Goal: Task Accomplishment & Management: Complete application form

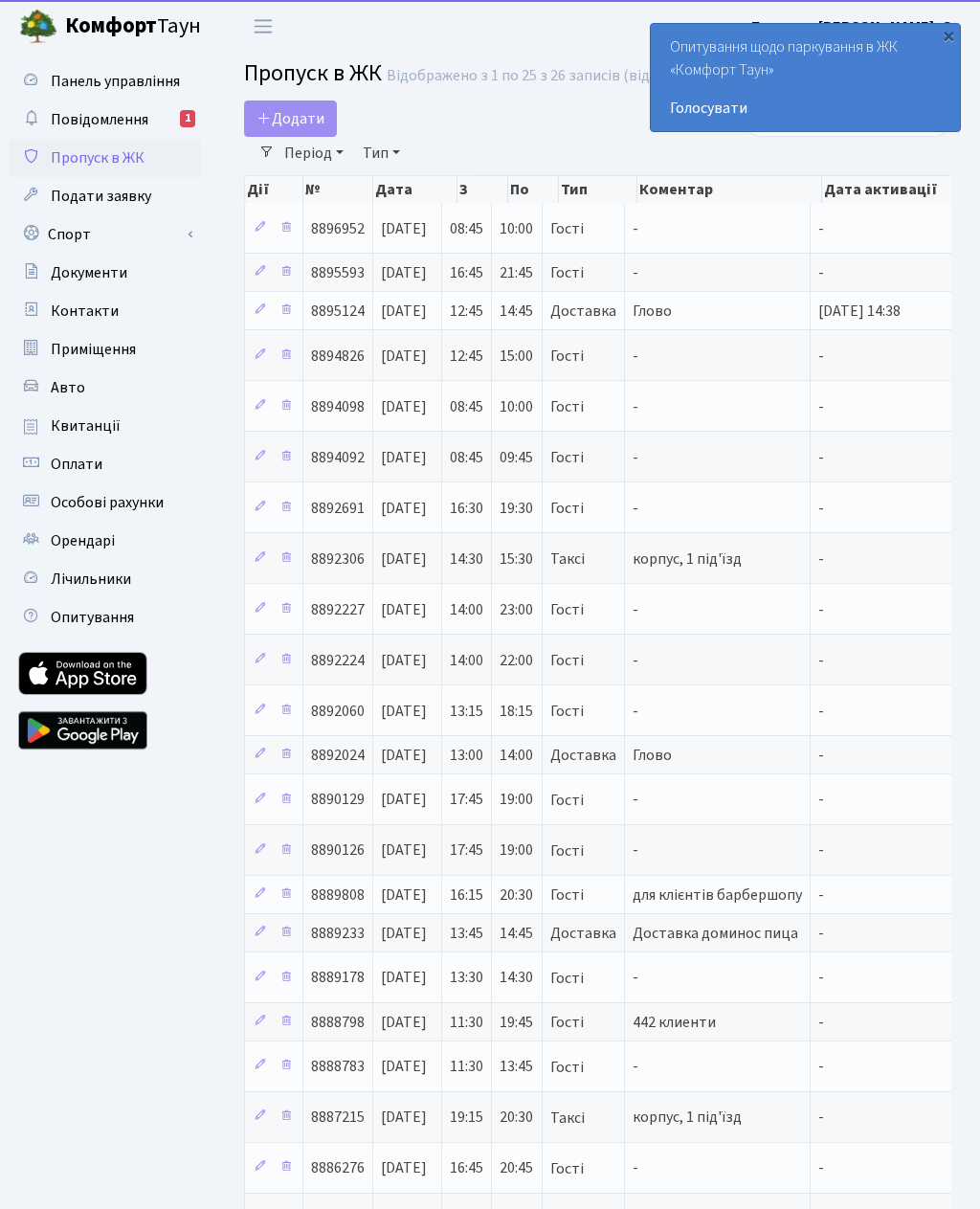
select select "25"
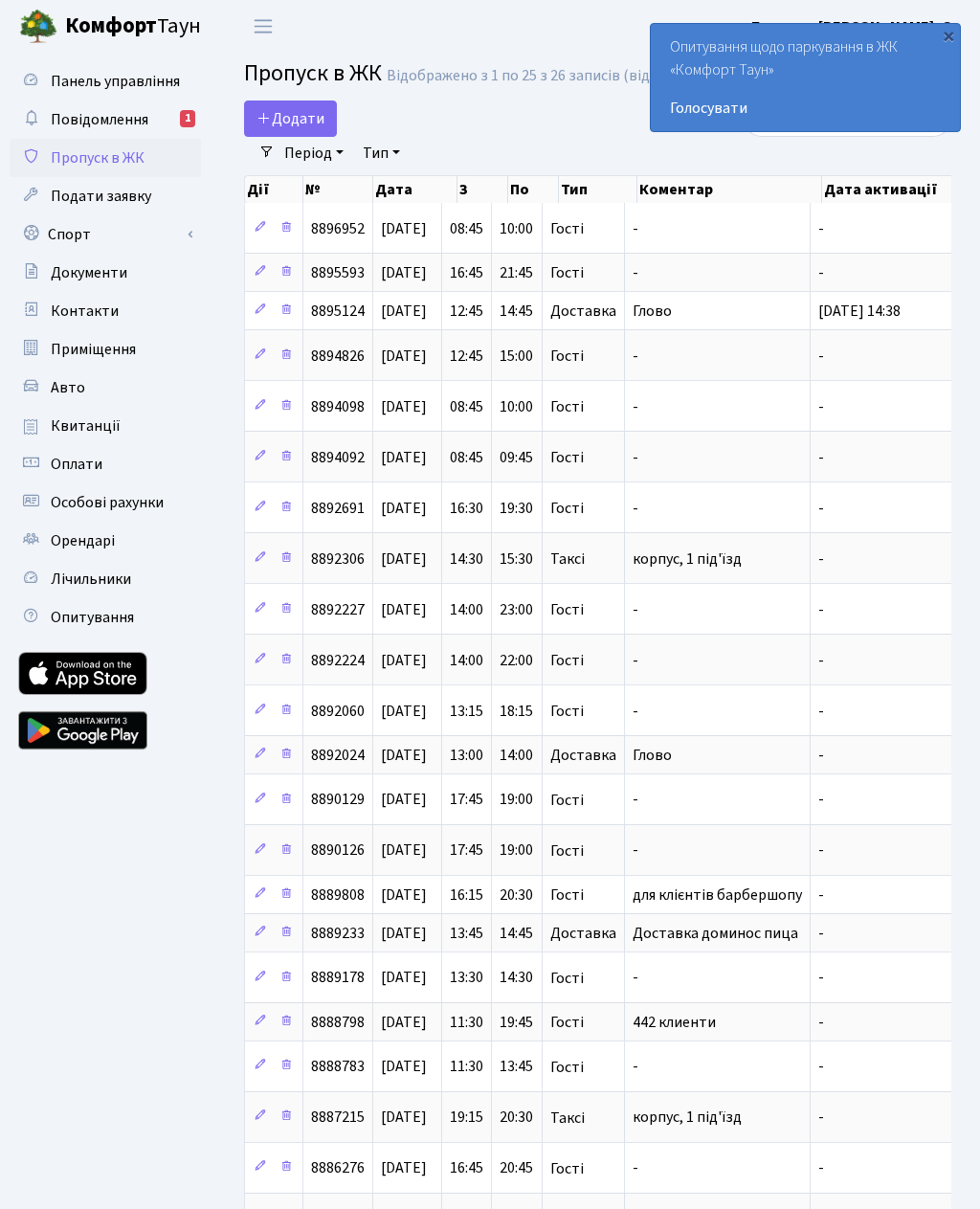
click at [291, 100] on link "Додати" at bounding box center [290, 118] width 93 height 36
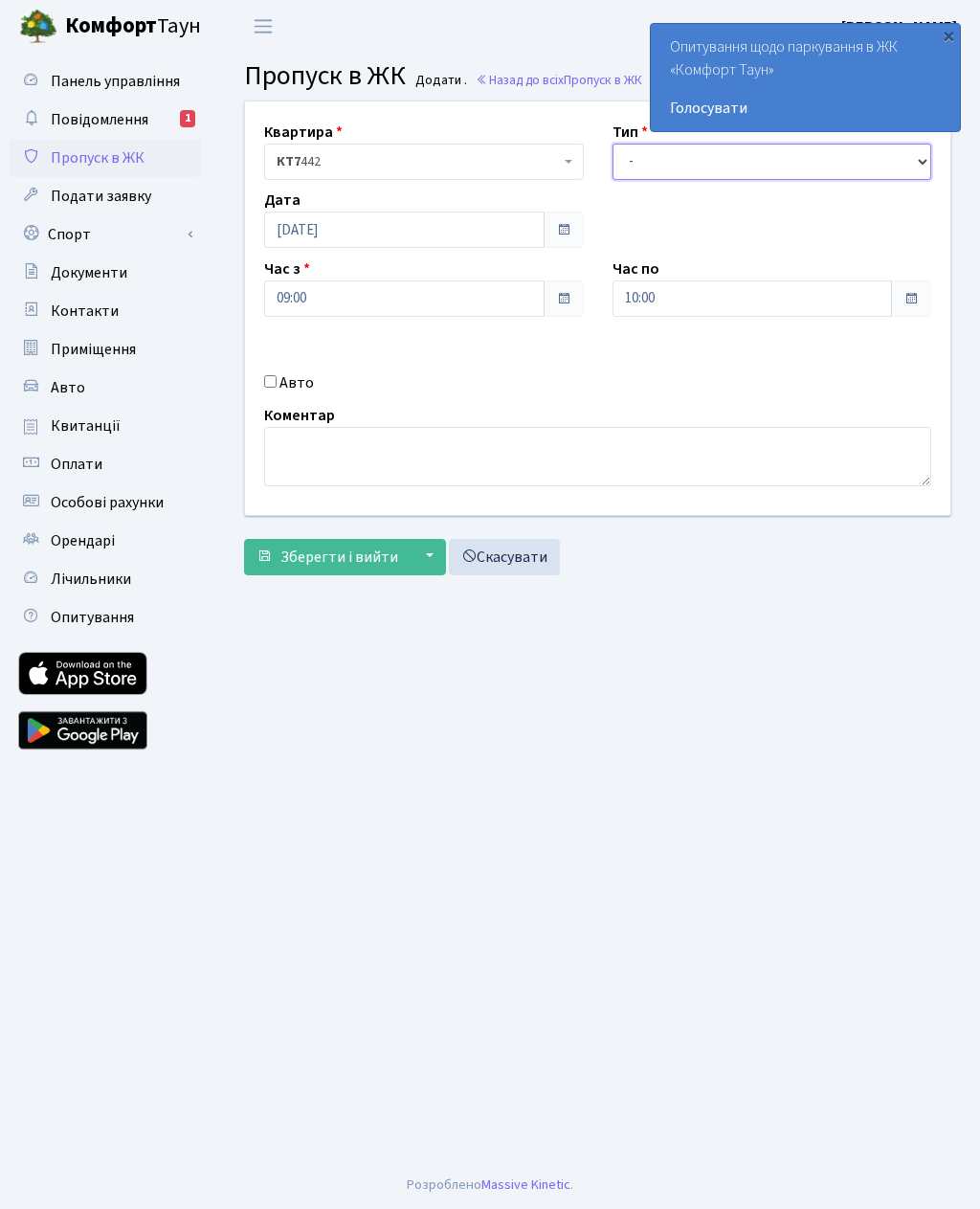
click at [681, 169] on select "- Доставка Таксі Гості Сервіс" at bounding box center [772, 161] width 320 height 36
select select "3"
click at [832, 296] on input "10:00" at bounding box center [753, 298] width 281 height 36
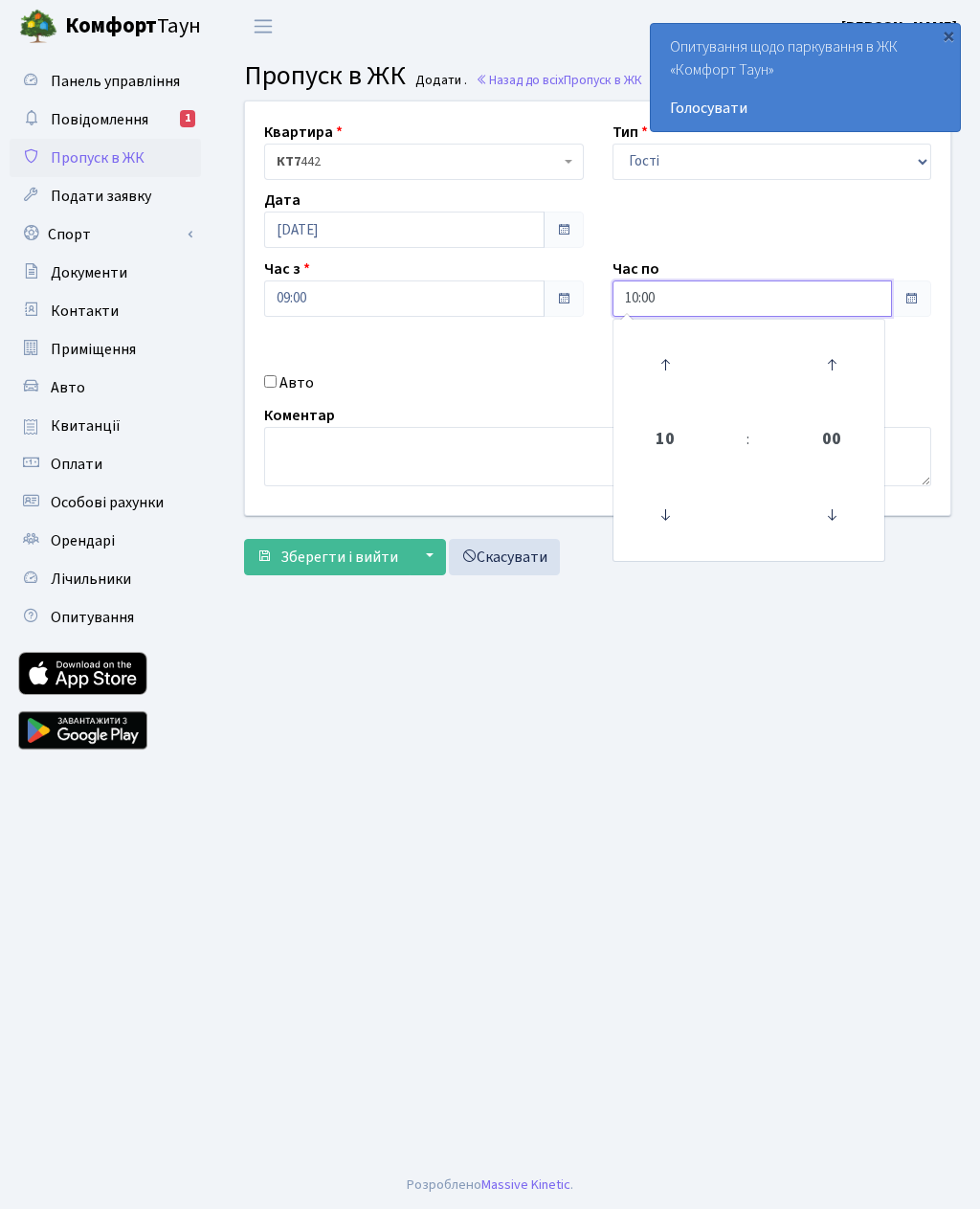
click at [669, 352] on icon at bounding box center [665, 365] width 52 height 52
click at [669, 363] on icon at bounding box center [665, 365] width 52 height 52
click at [673, 361] on icon at bounding box center [665, 365] width 52 height 52
click at [665, 352] on icon at bounding box center [665, 365] width 52 height 52
click at [676, 349] on icon at bounding box center [665, 365] width 52 height 52
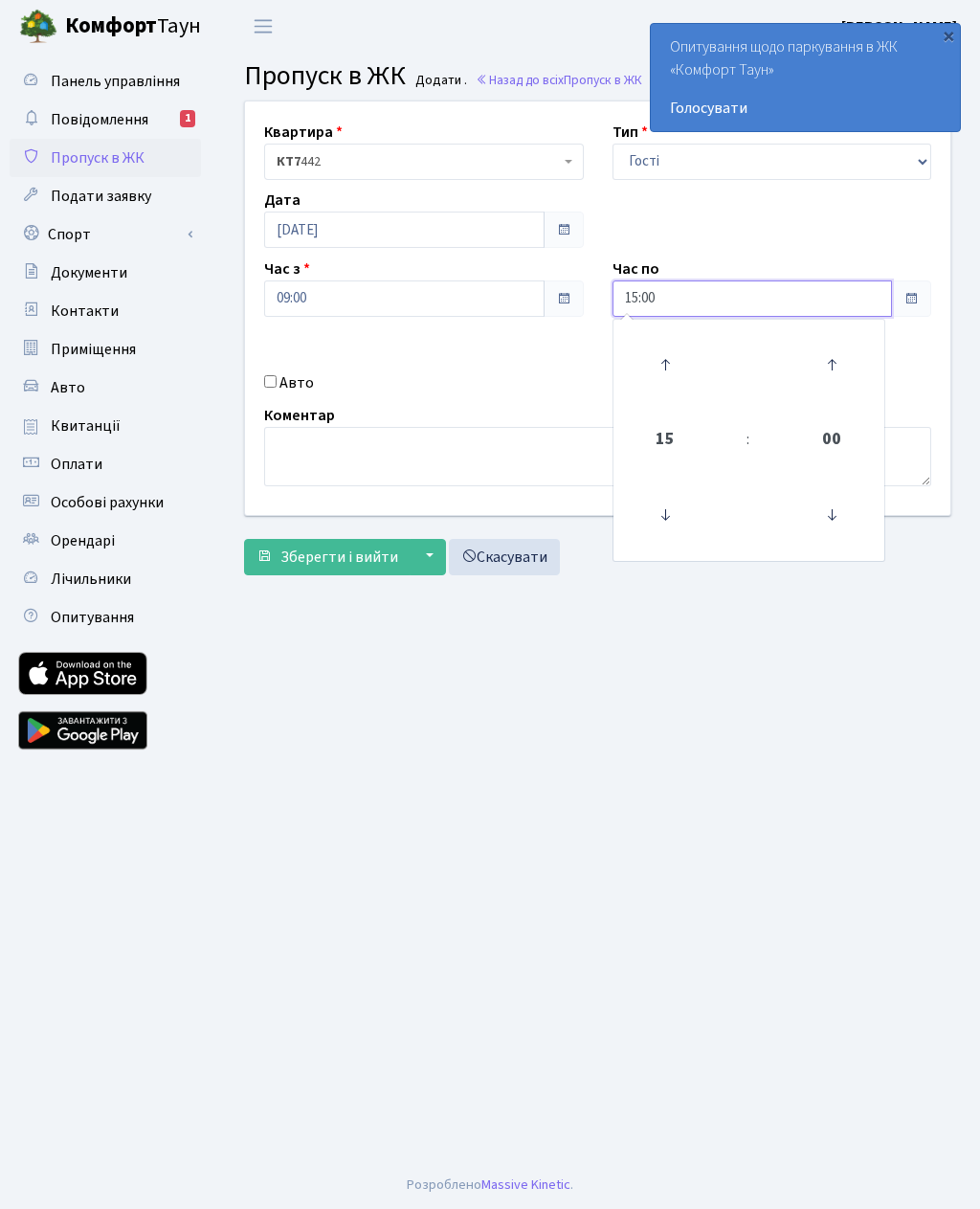
click at [659, 371] on icon at bounding box center [665, 365] width 52 height 52
click at [668, 367] on icon at bounding box center [665, 365] width 52 height 52
click at [669, 380] on icon at bounding box center [665, 365] width 52 height 52
click at [661, 382] on icon at bounding box center [665, 365] width 52 height 52
click at [665, 383] on icon at bounding box center [665, 365] width 52 height 52
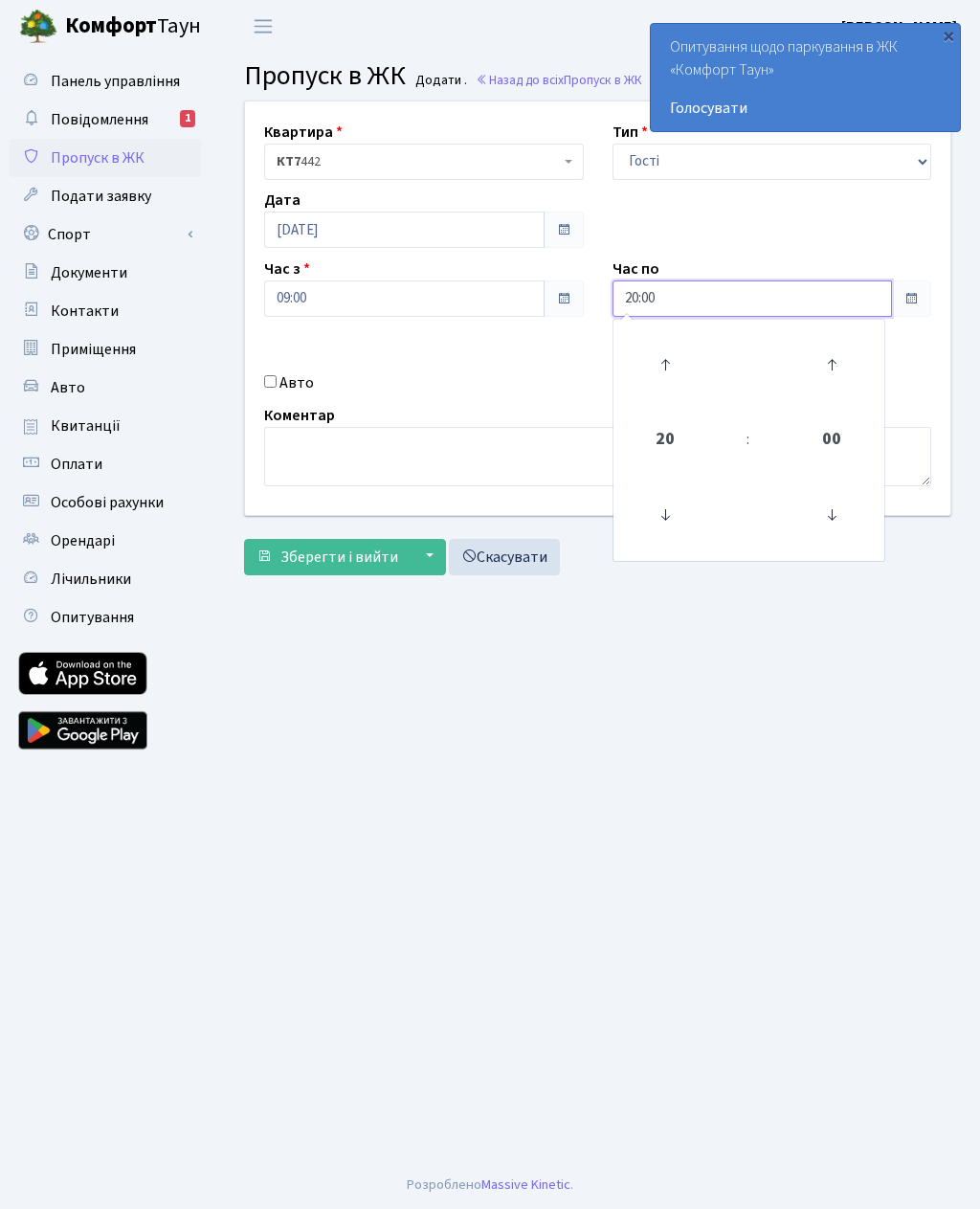
click at [664, 384] on icon at bounding box center [665, 365] width 52 height 52
click at [667, 526] on icon at bounding box center [665, 515] width 52 height 52
type input "20:00"
click at [325, 557] on span "Зберегти і вийти" at bounding box center [339, 558] width 118 height 21
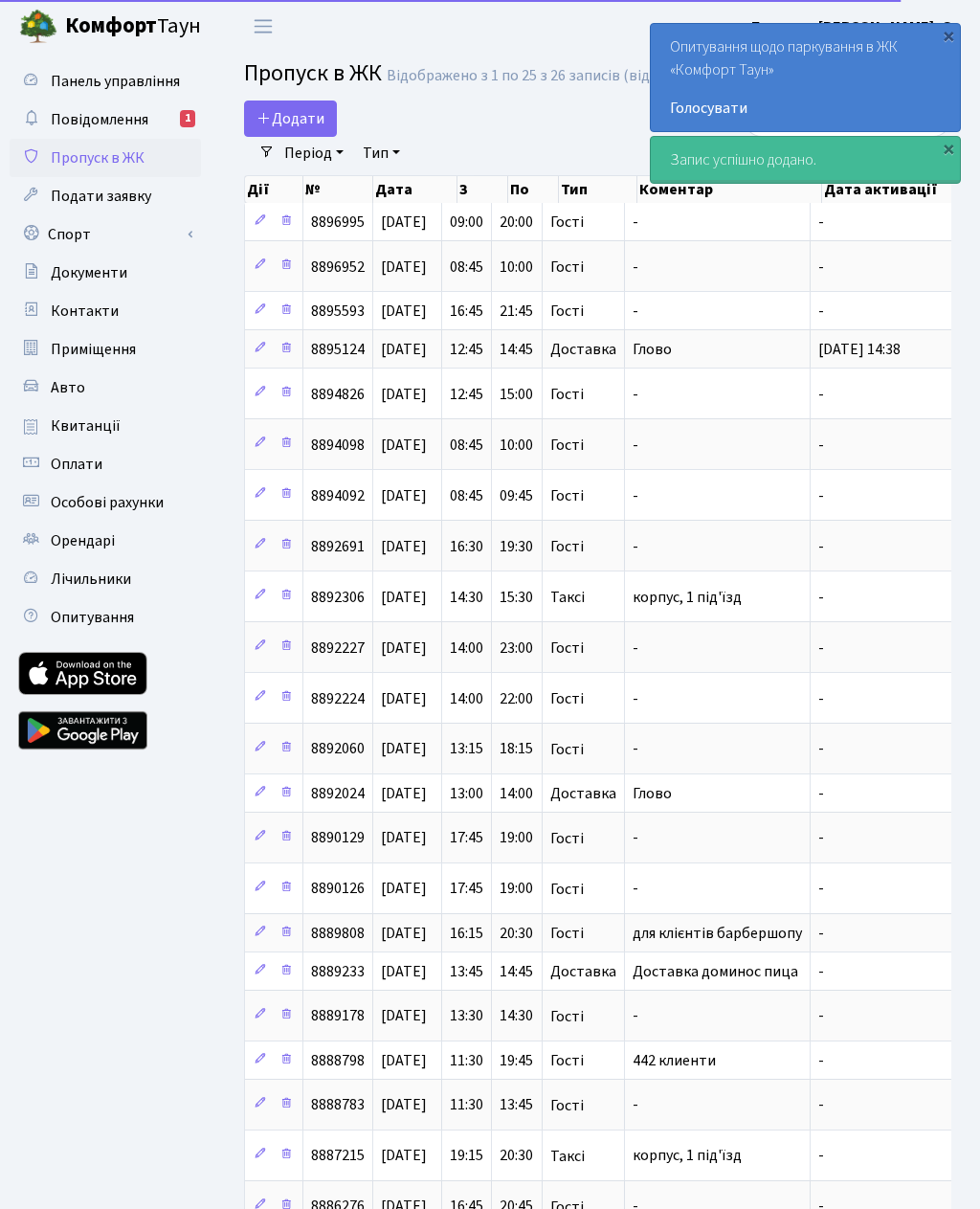
select select "25"
